Goal: Check status: Check status

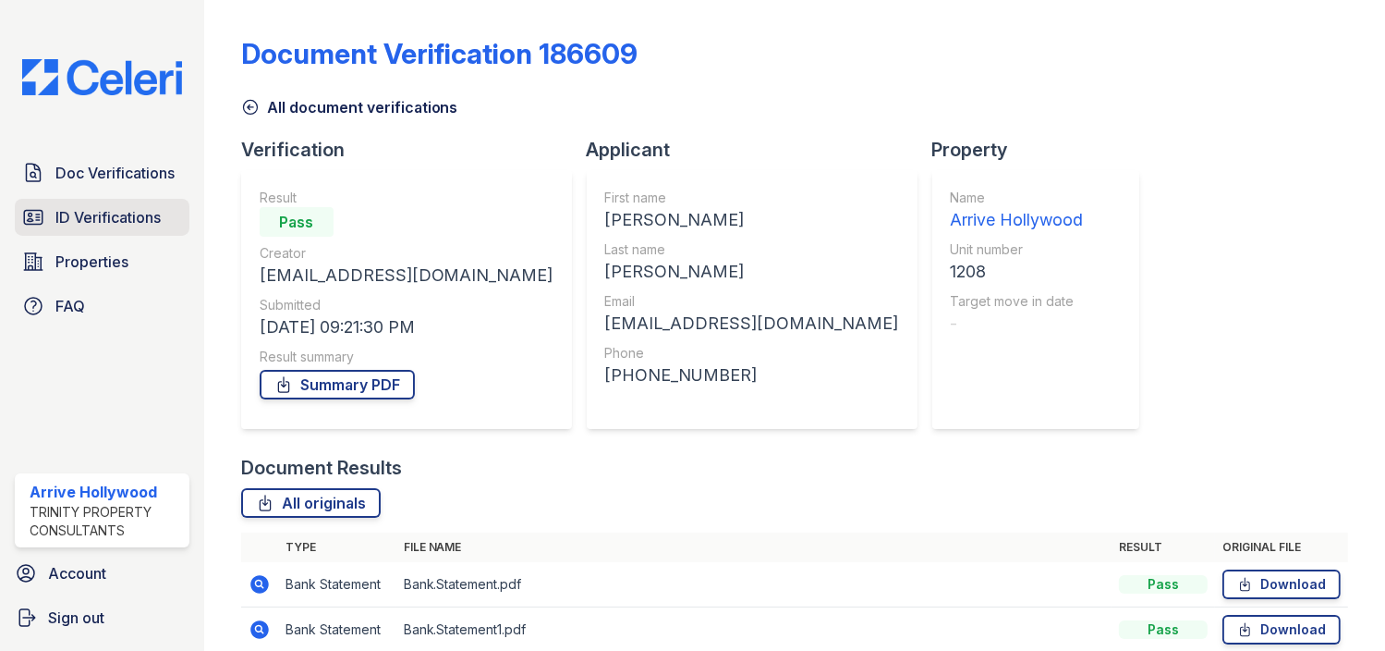
click at [84, 222] on span "ID Verifications" at bounding box center [107, 217] width 105 height 22
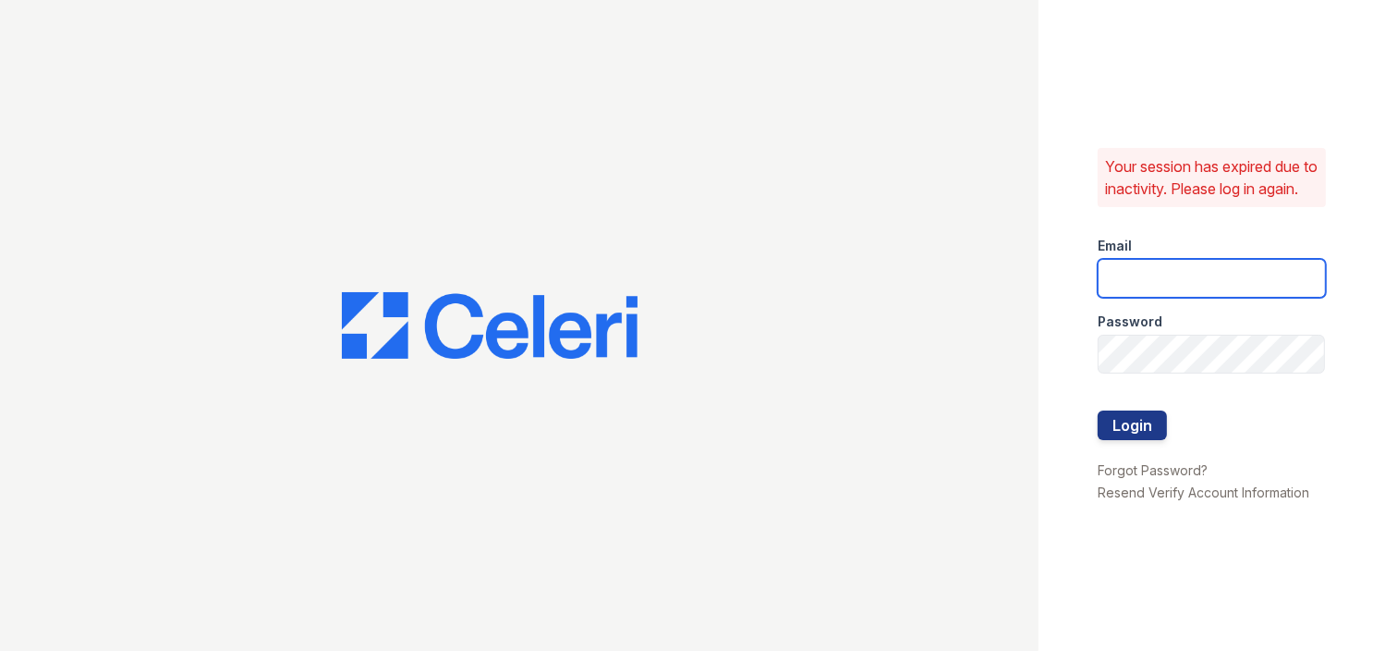
click at [1205, 276] on input "email" at bounding box center [1212, 278] width 228 height 39
type input "arrivehollywood@trinity-pm.com"
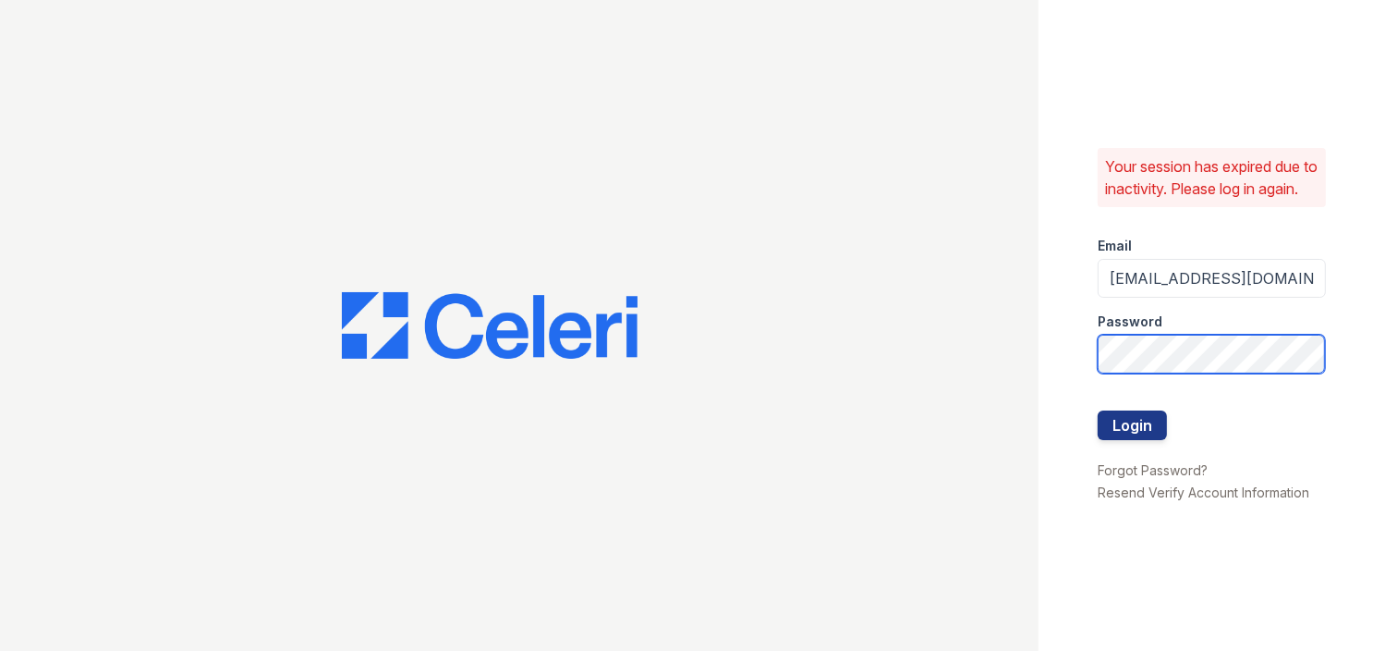
click at [1098, 410] on button "Login" at bounding box center [1132, 425] width 69 height 30
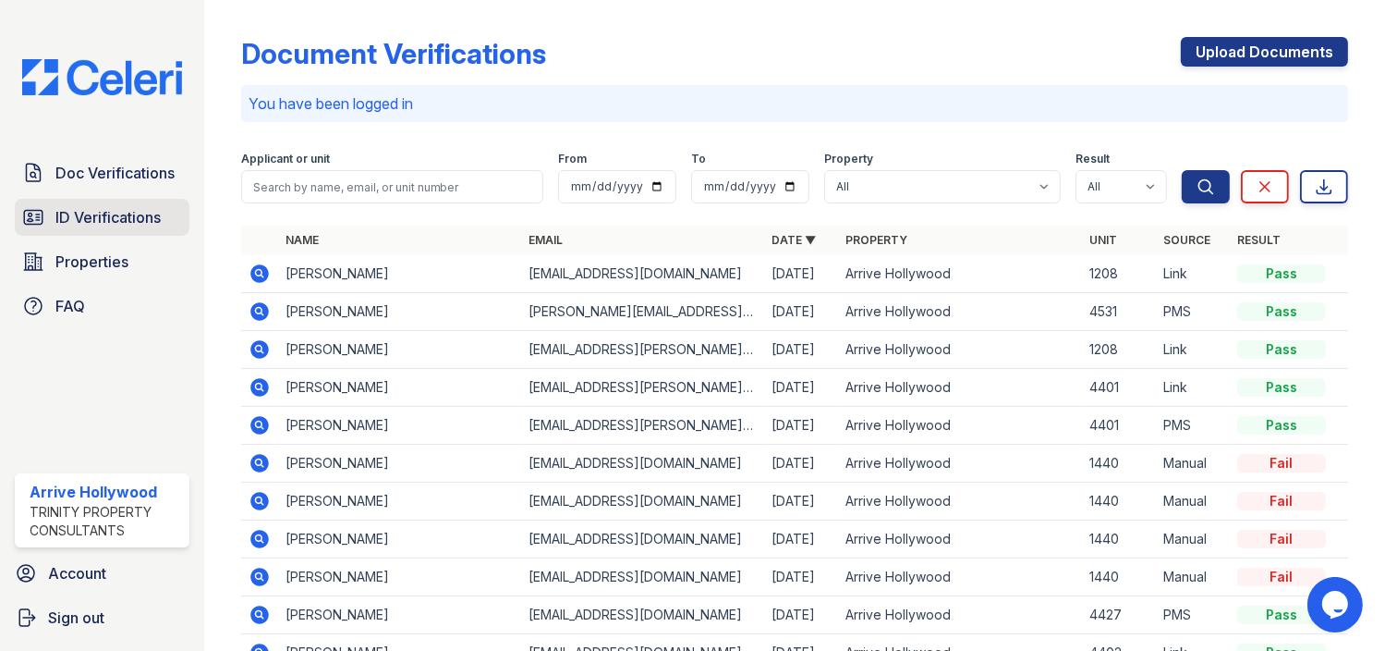
click at [79, 224] on span "ID Verifications" at bounding box center [107, 217] width 105 height 22
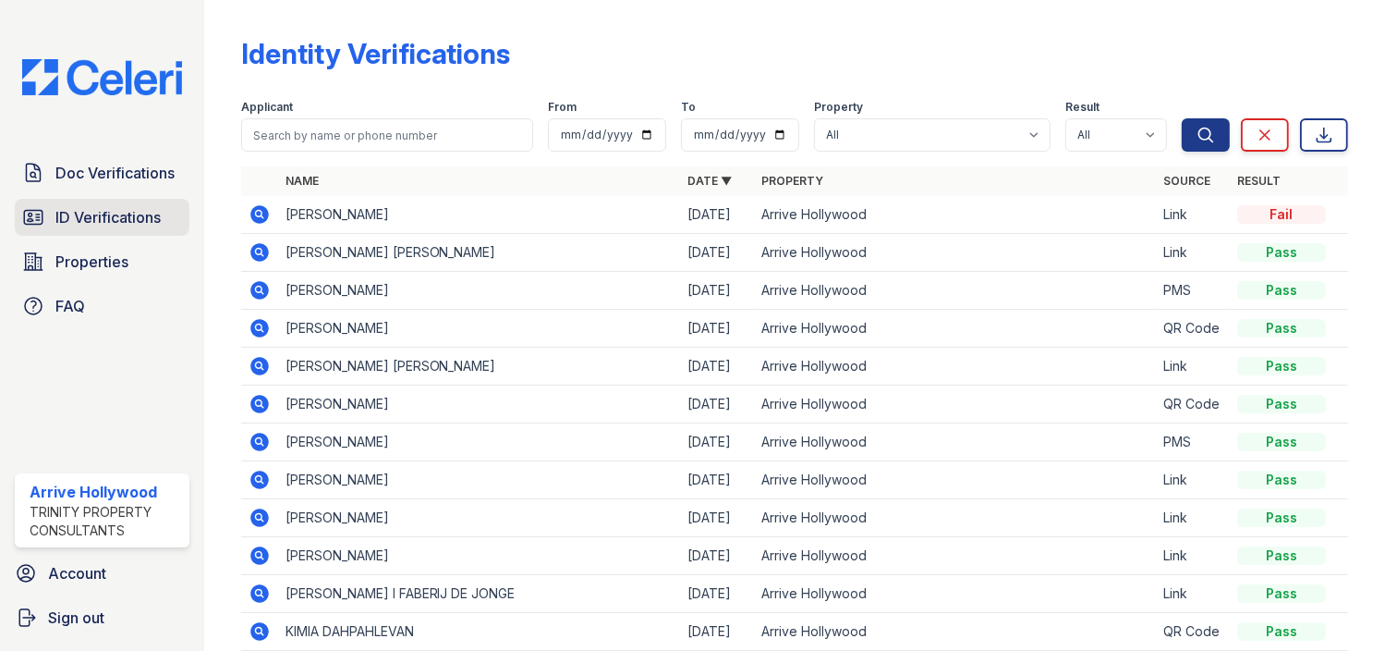
click at [86, 215] on span "ID Verifications" at bounding box center [107, 217] width 105 height 22
click at [255, 213] on icon at bounding box center [260, 214] width 22 height 22
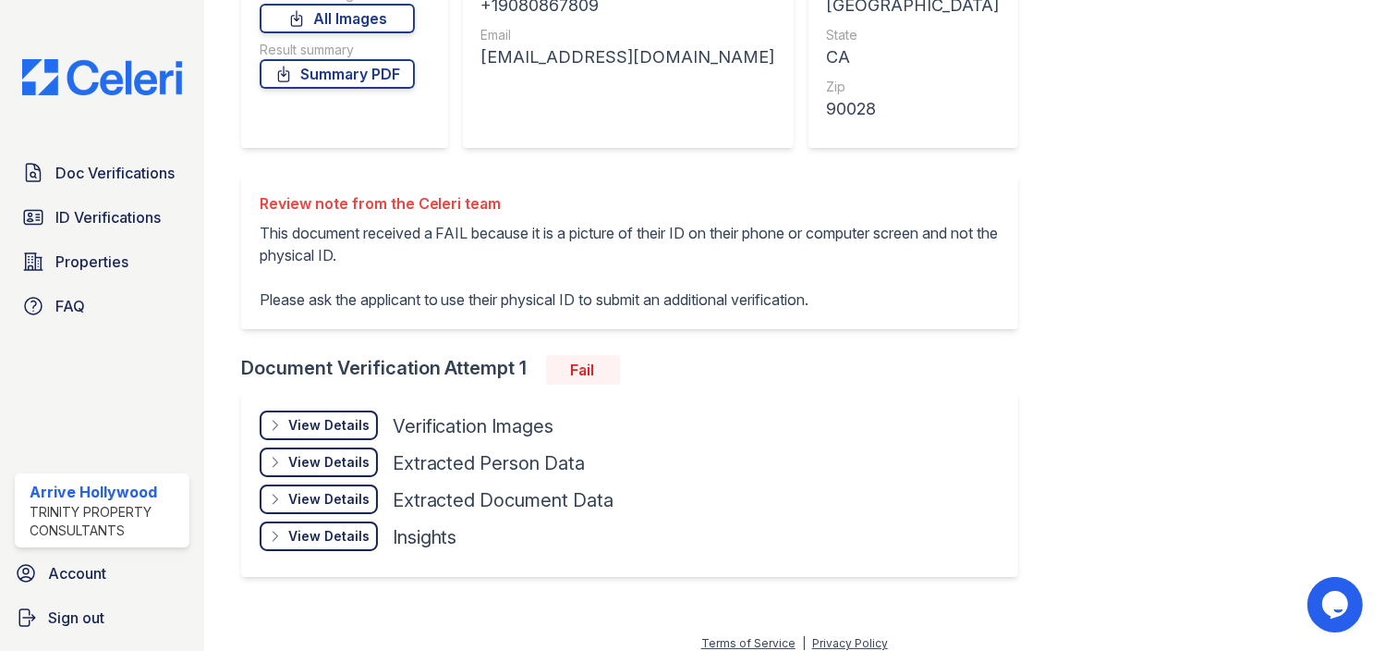
scroll to position [329, 0]
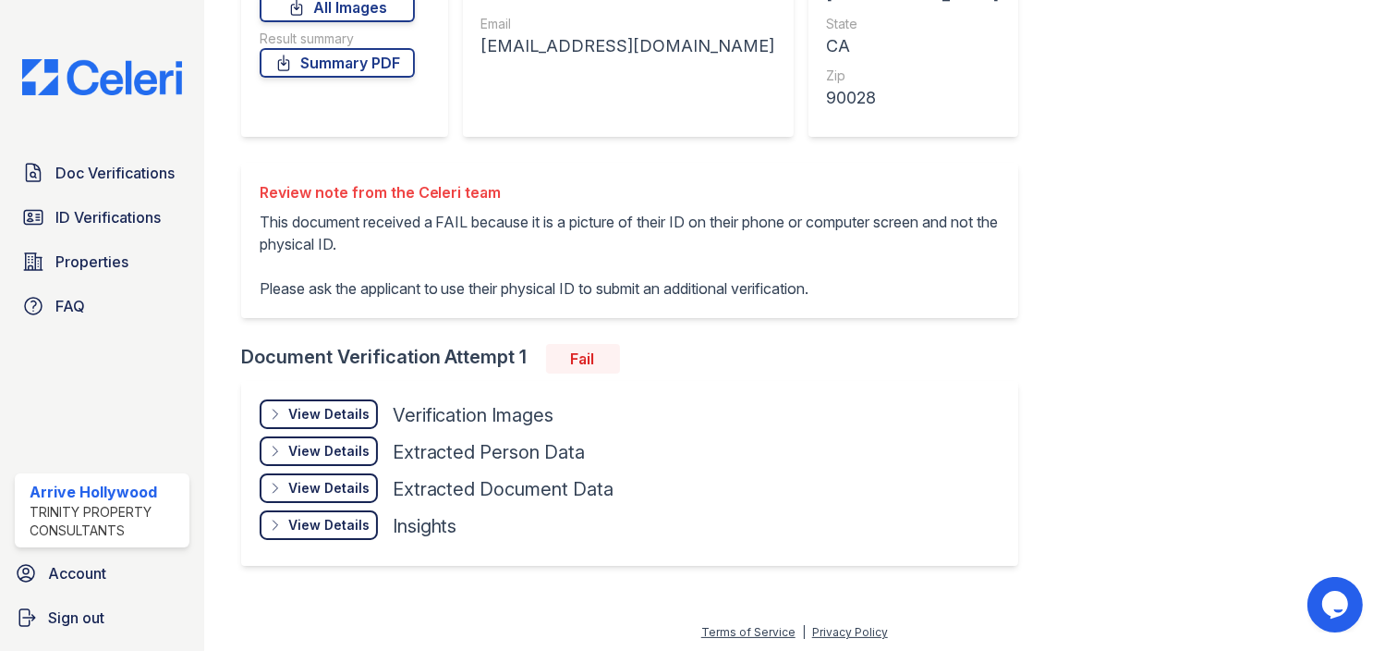
click at [292, 407] on div "View Details" at bounding box center [328, 414] width 81 height 18
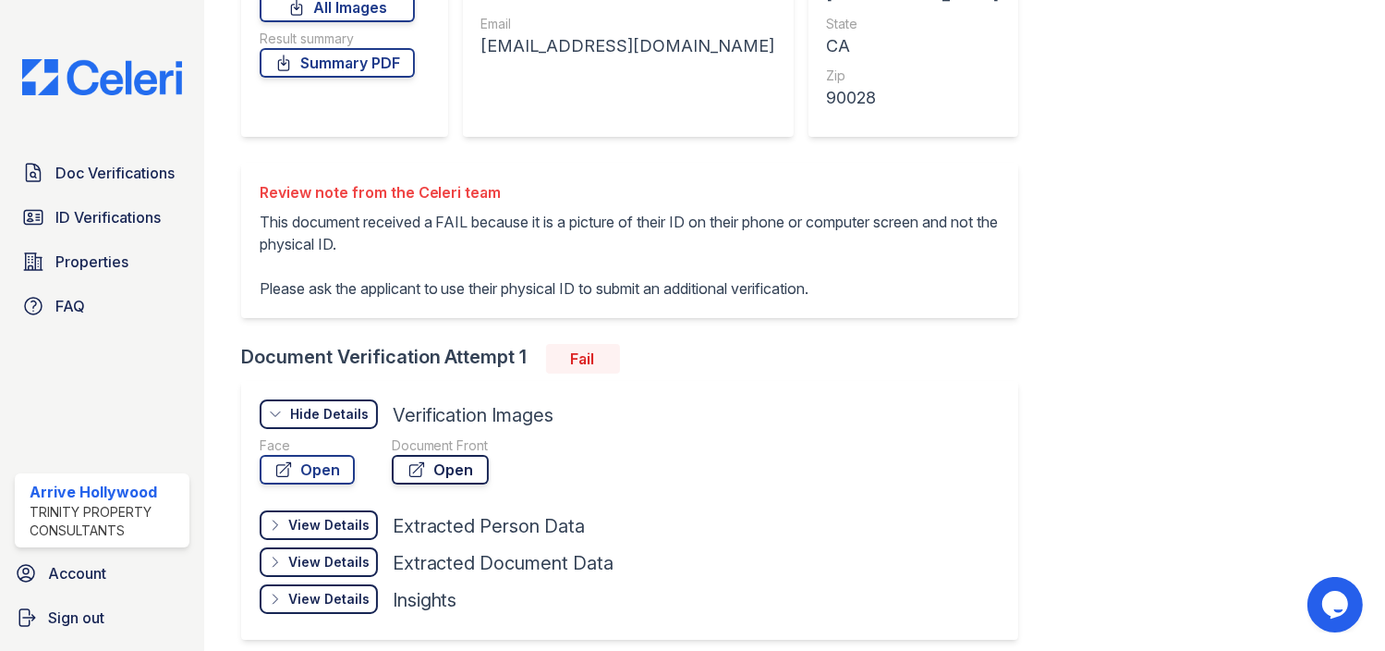
click at [447, 469] on link "Open" at bounding box center [440, 470] width 97 height 30
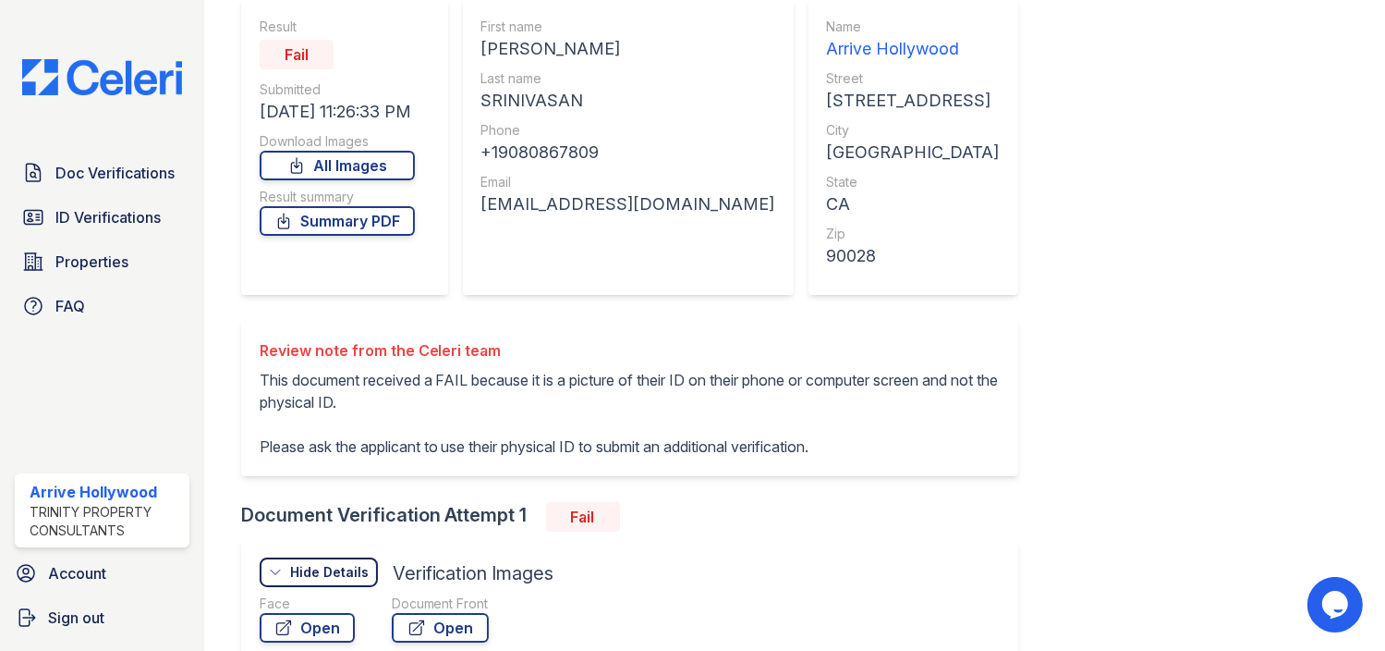
scroll to position [222, 0]
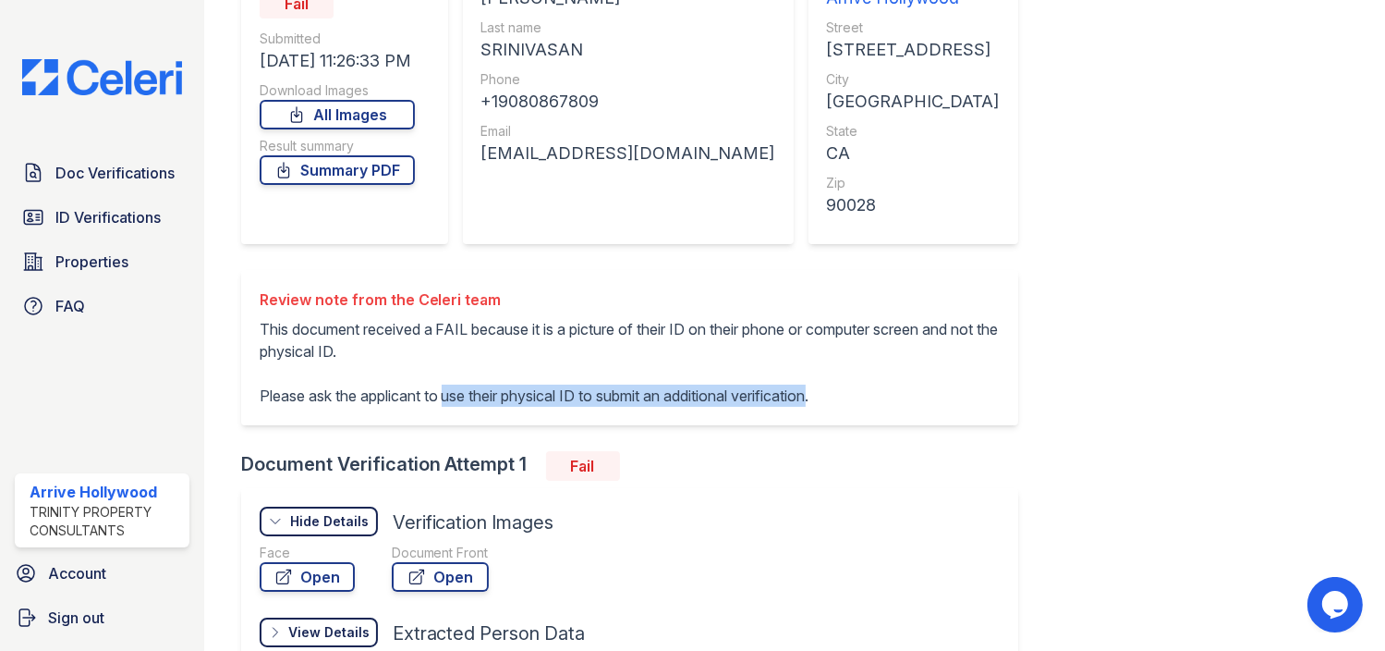
drag, startPoint x: 448, startPoint y: 395, endPoint x: 831, endPoint y: 401, distance: 382.7
click at [831, 401] on p "This document received a FAIL because it is a picture of their ID on their phon…" at bounding box center [630, 362] width 740 height 89
drag, startPoint x: 831, startPoint y: 401, endPoint x: 711, endPoint y: 399, distance: 120.2
click at [711, 399] on p "This document received a FAIL because it is a picture of their ID on their phon…" at bounding box center [630, 362] width 740 height 89
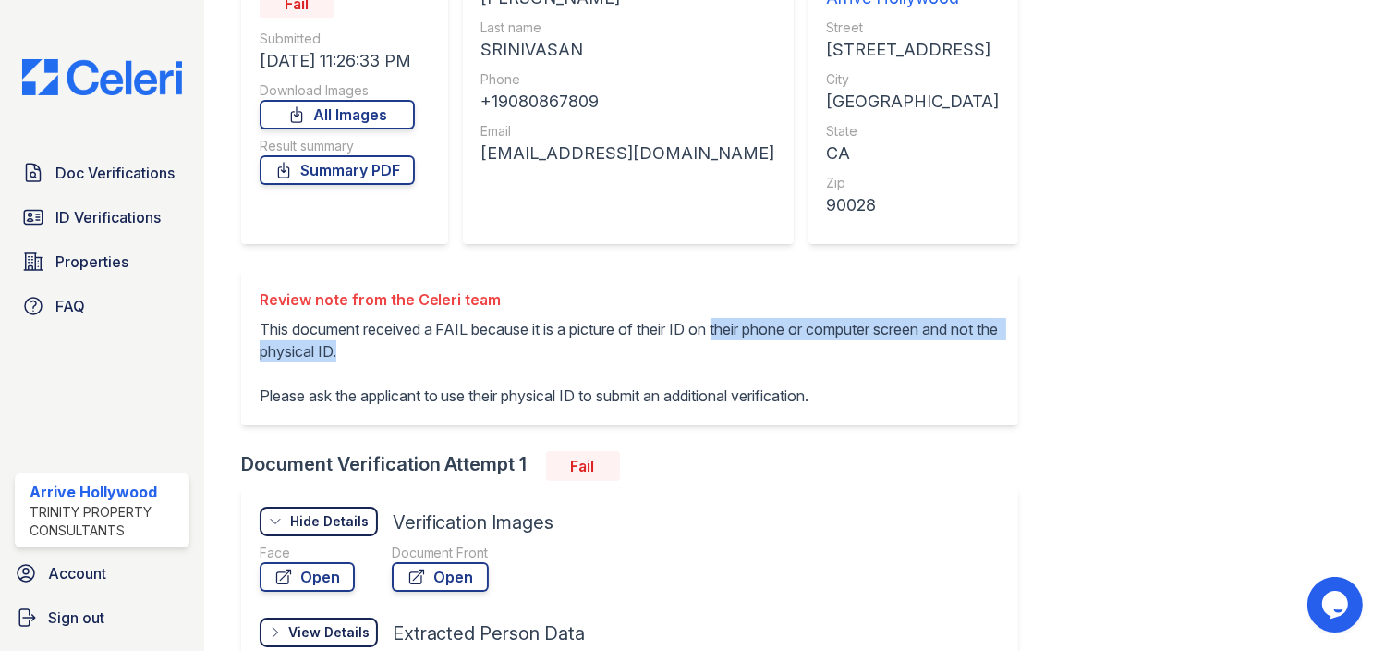
drag, startPoint x: 726, startPoint y: 325, endPoint x: 789, endPoint y: 345, distance: 65.8
click at [789, 345] on p "This document received a FAIL because it is a picture of their ID on their phon…" at bounding box center [630, 362] width 740 height 89
copy p "their phone or computer screen and not the physical ID."
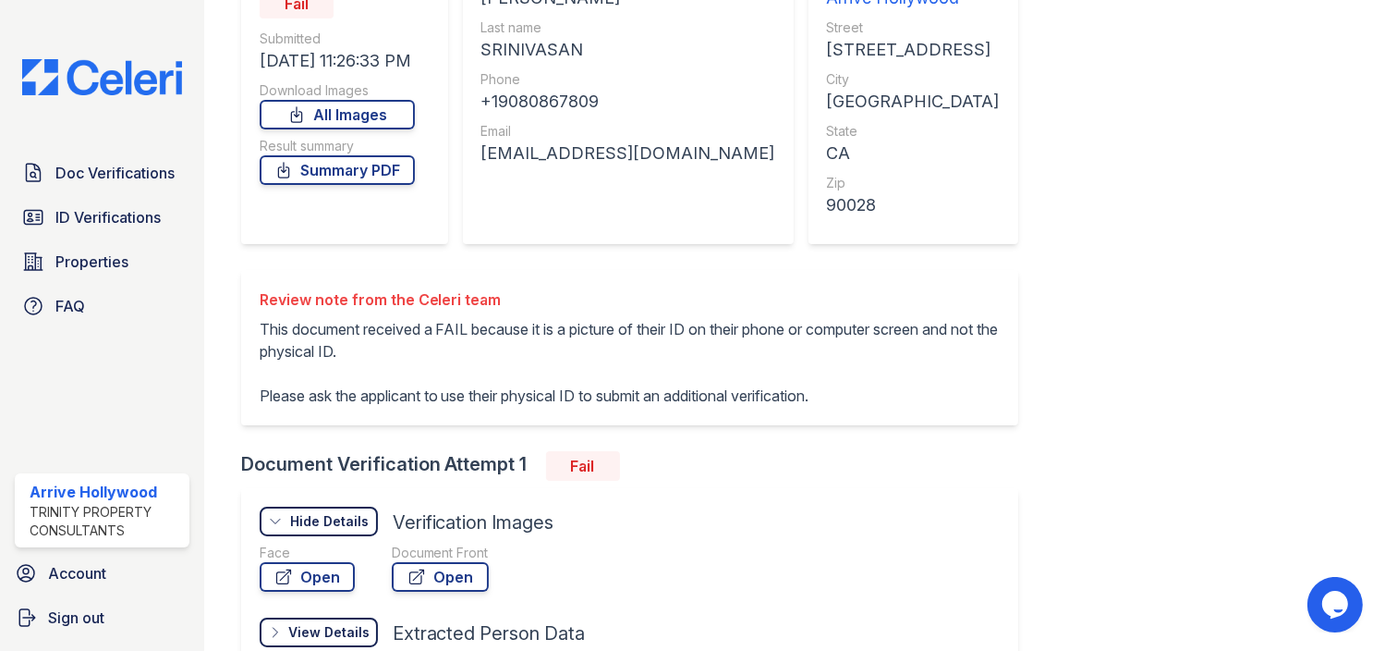
click at [664, 397] on p "This document received a FAIL because it is a picture of their ID on their phon…" at bounding box center [630, 362] width 740 height 89
drag, startPoint x: 449, startPoint y: 392, endPoint x: 584, endPoint y: 394, distance: 134.9
click at [584, 394] on p "This document received a FAIL because it is a picture of their ID on their phon…" at bounding box center [630, 362] width 740 height 89
drag, startPoint x: 584, startPoint y: 394, endPoint x: 543, endPoint y: 396, distance: 40.7
click at [543, 396] on p "This document received a FAIL because it is a picture of their ID on their phon…" at bounding box center [630, 362] width 740 height 89
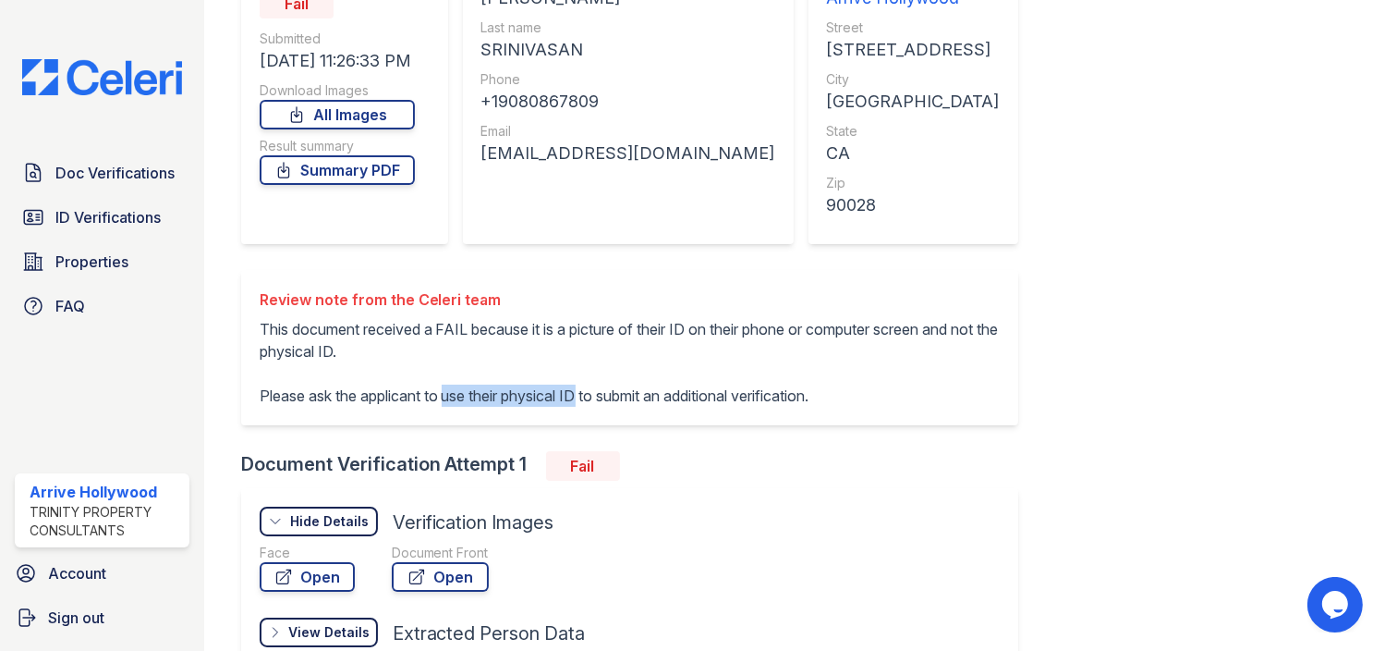
drag, startPoint x: 450, startPoint y: 394, endPoint x: 584, endPoint y: 393, distance: 134.0
click at [584, 393] on p "This document received a FAIL because it is a picture of their ID on their phon…" at bounding box center [630, 362] width 740 height 89
drag, startPoint x: 584, startPoint y: 393, endPoint x: 569, endPoint y: 393, distance: 14.8
copy p "use their physical ID"
click at [73, 212] on span "ID Verifications" at bounding box center [107, 217] width 105 height 22
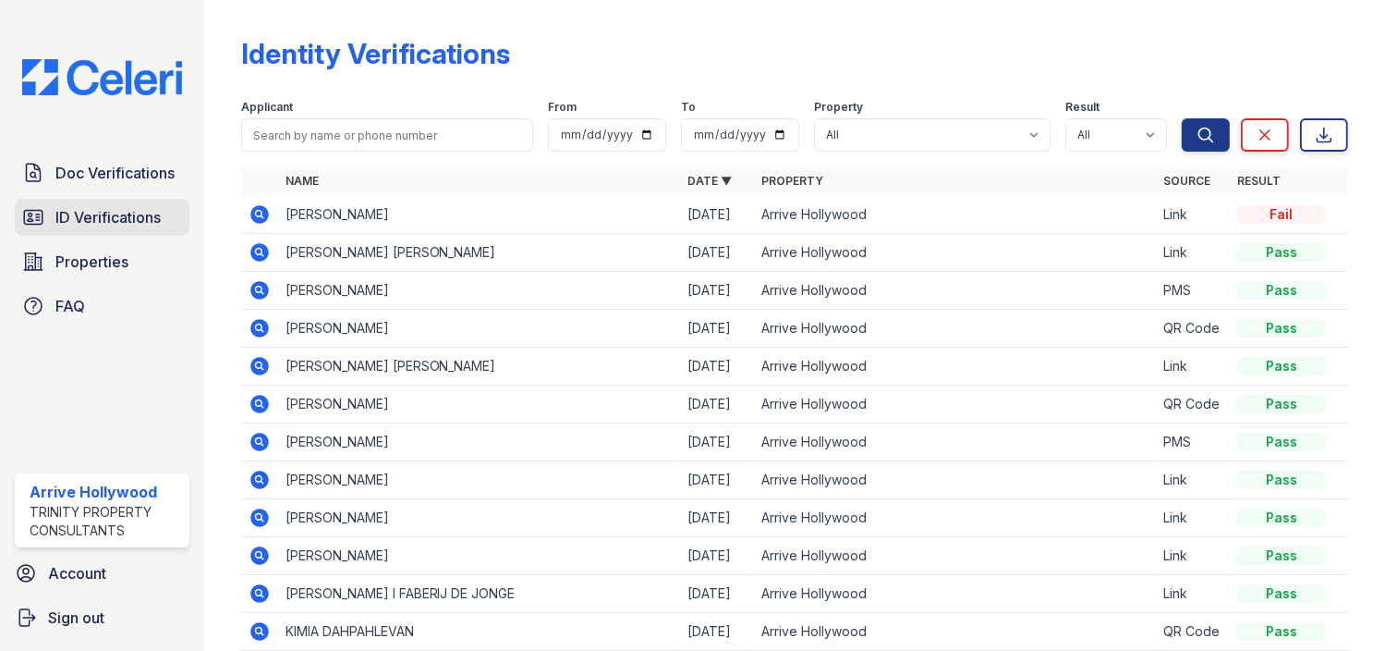
click at [113, 213] on span "ID Verifications" at bounding box center [107, 217] width 105 height 22
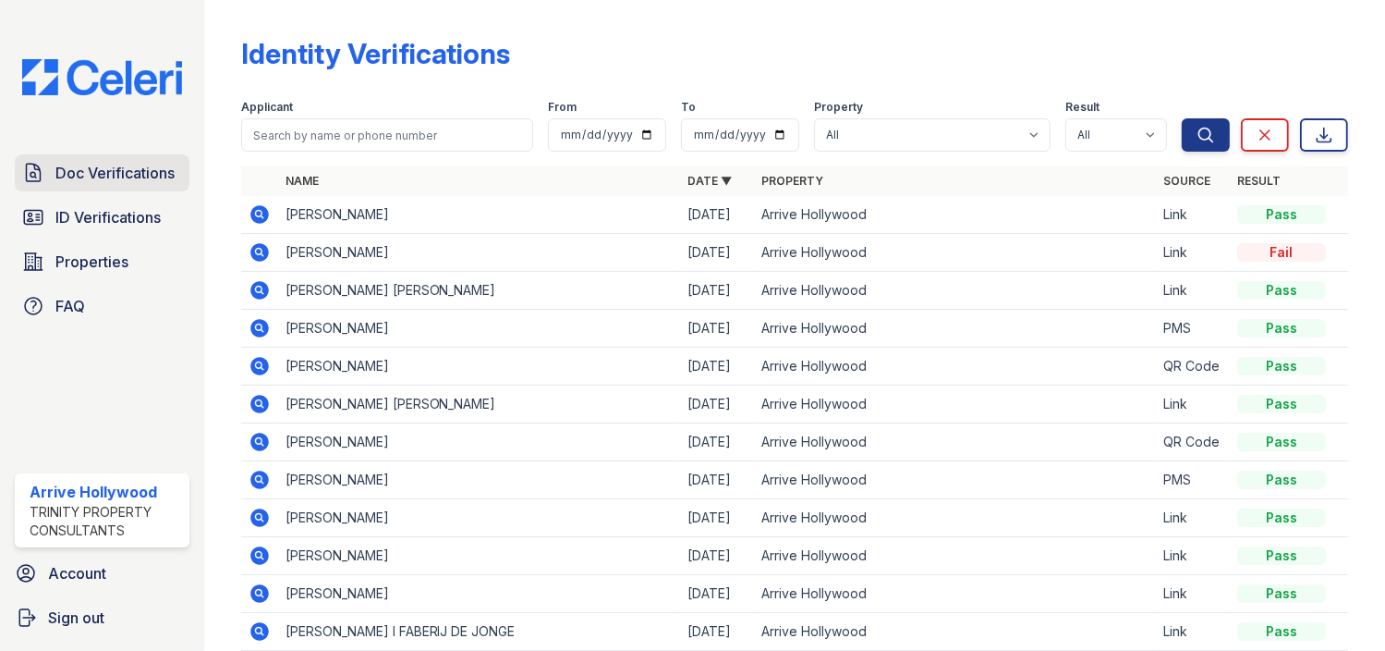
click at [82, 170] on span "Doc Verifications" at bounding box center [114, 173] width 119 height 22
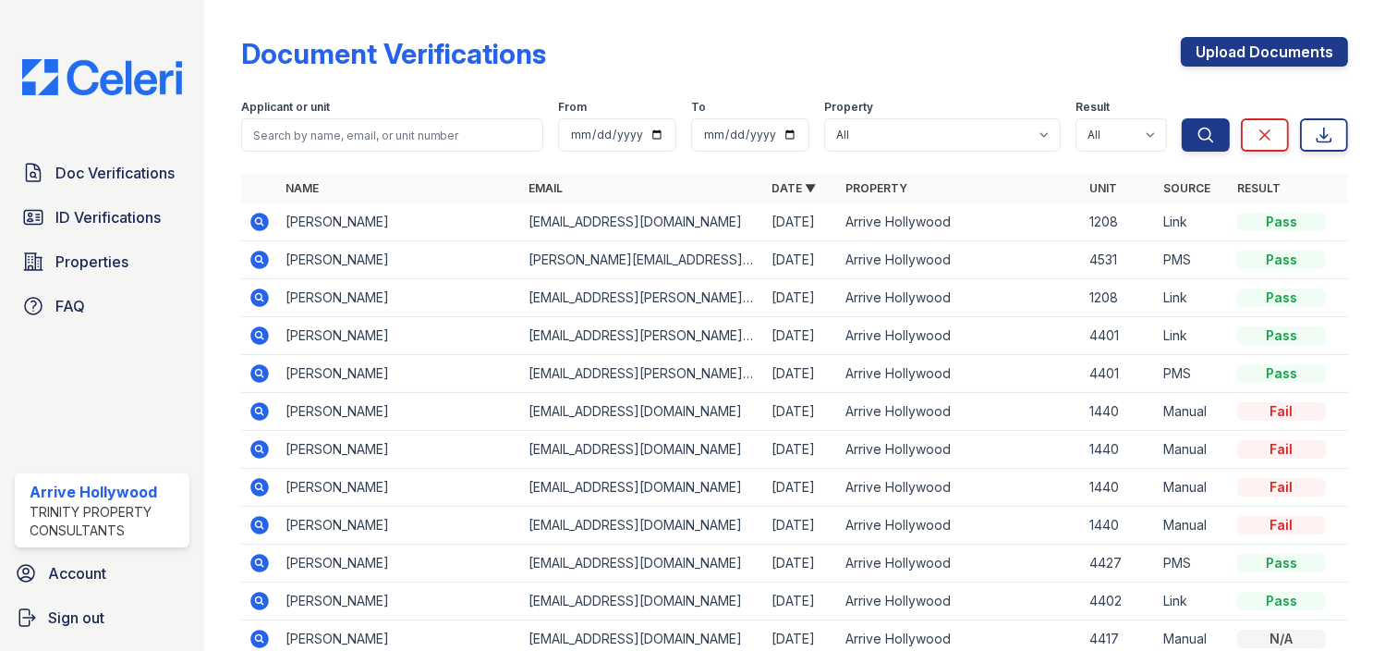
click at [257, 217] on icon at bounding box center [260, 222] width 22 height 22
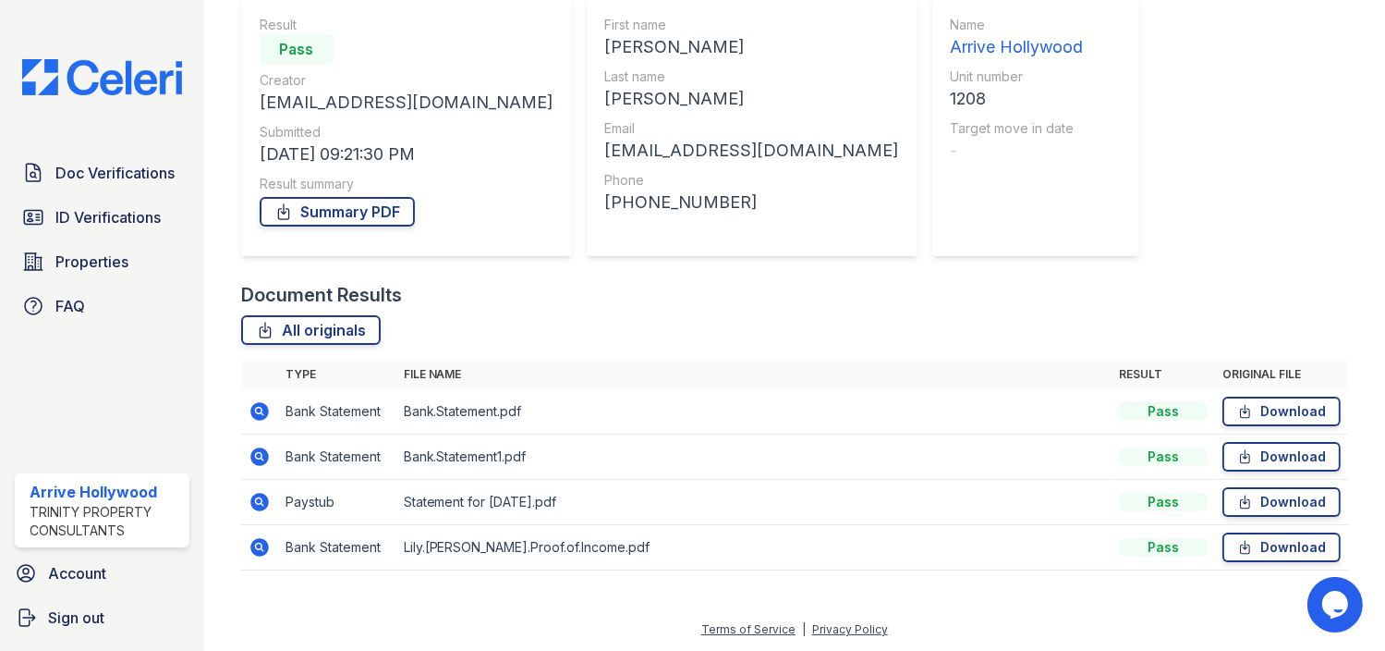
click at [256, 495] on icon at bounding box center [259, 502] width 18 height 18
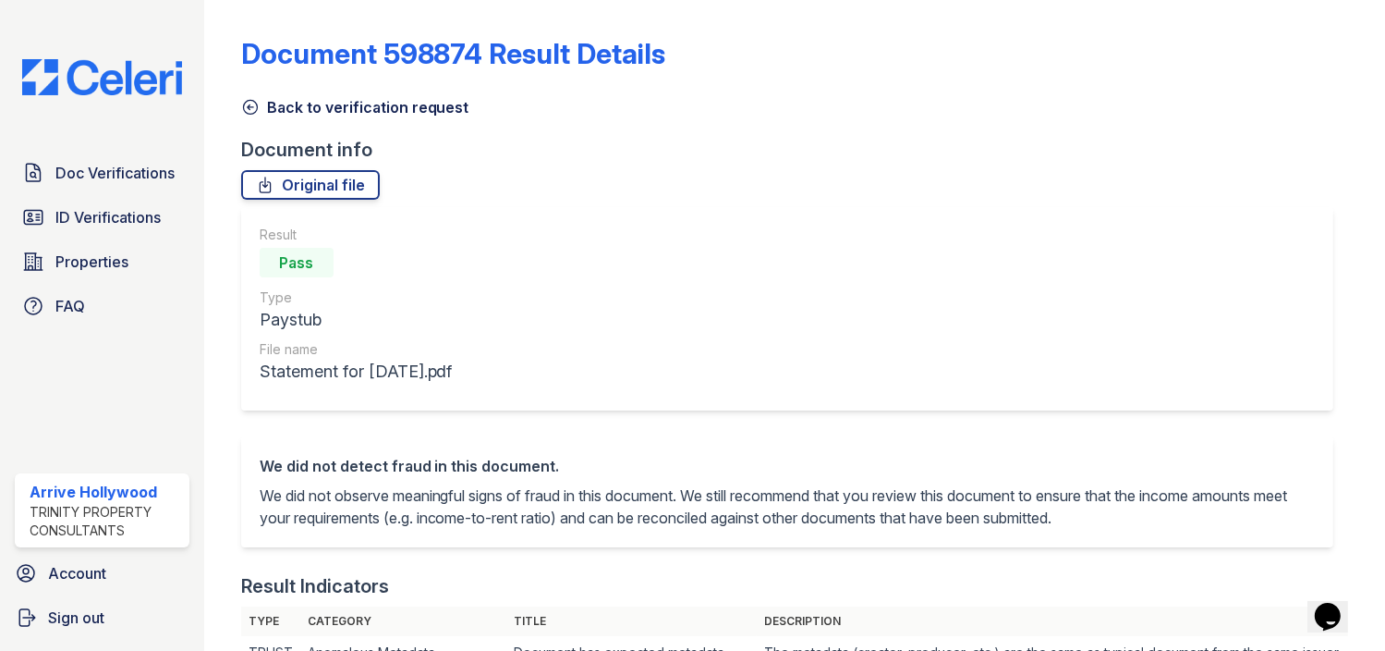
click at [249, 107] on icon at bounding box center [250, 107] width 18 height 18
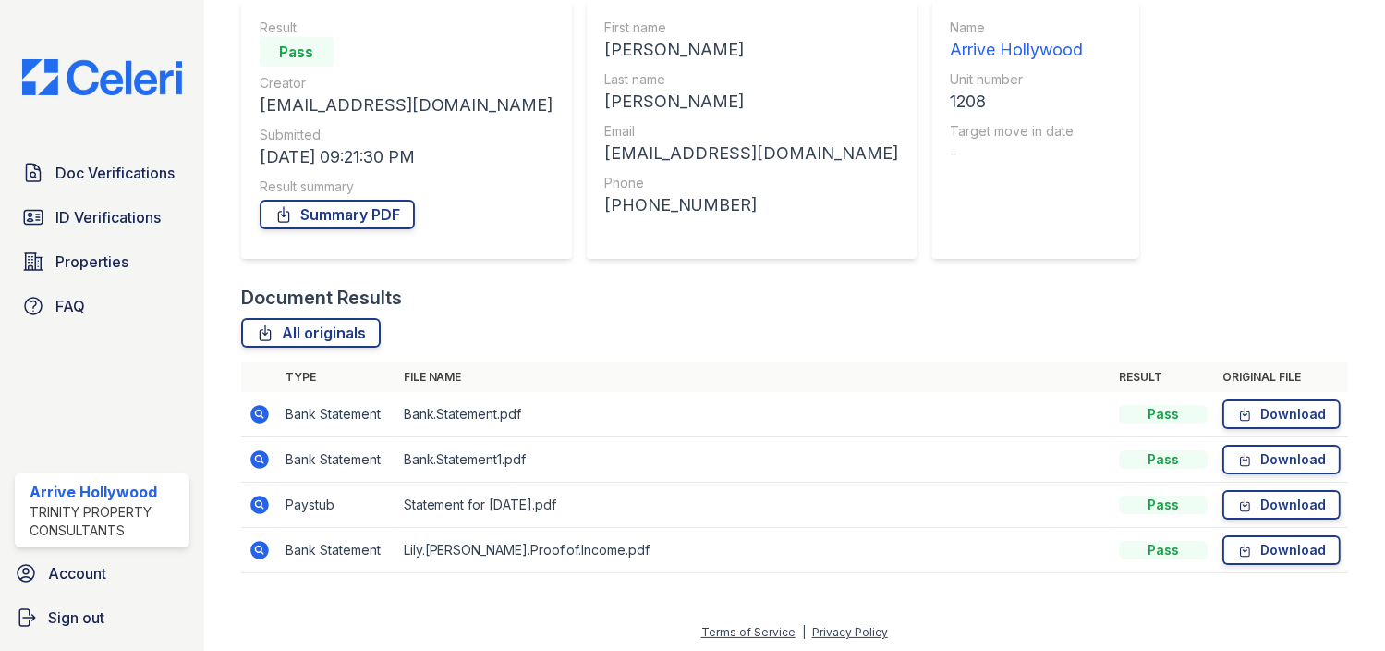
scroll to position [173, 0]
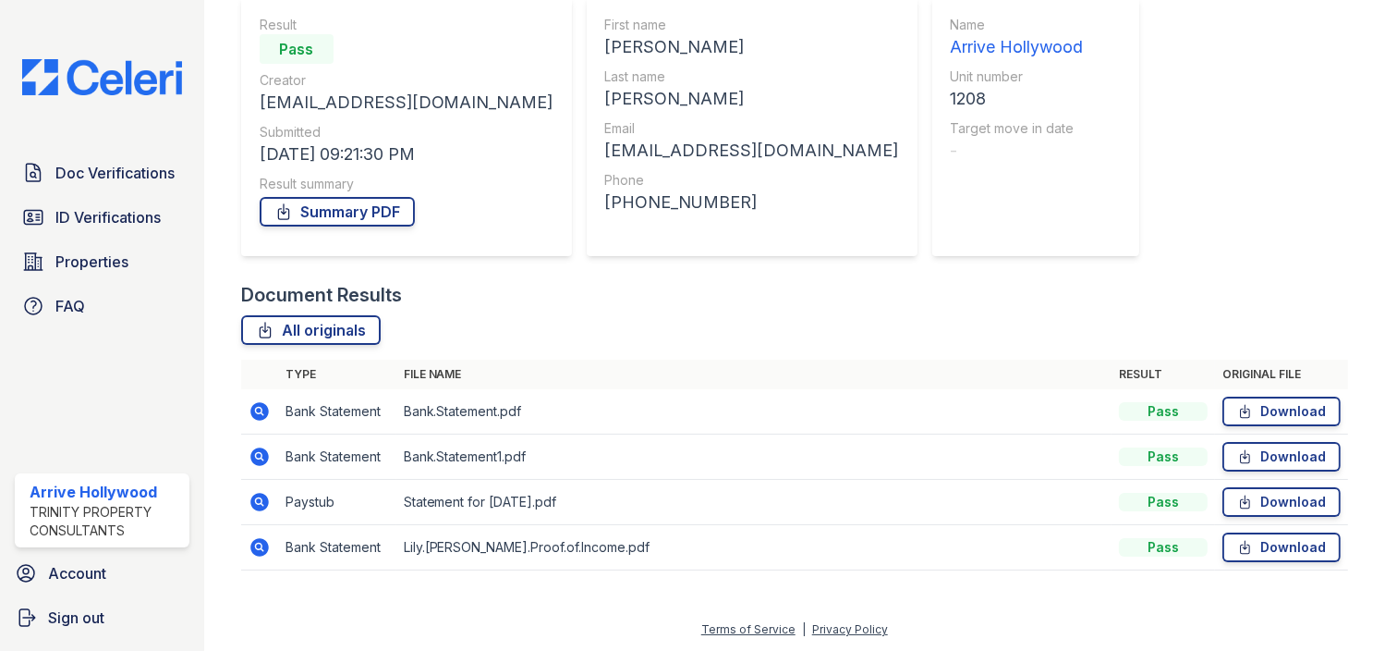
click at [255, 457] on icon at bounding box center [260, 456] width 22 height 22
